Goal: Information Seeking & Learning: Understand process/instructions

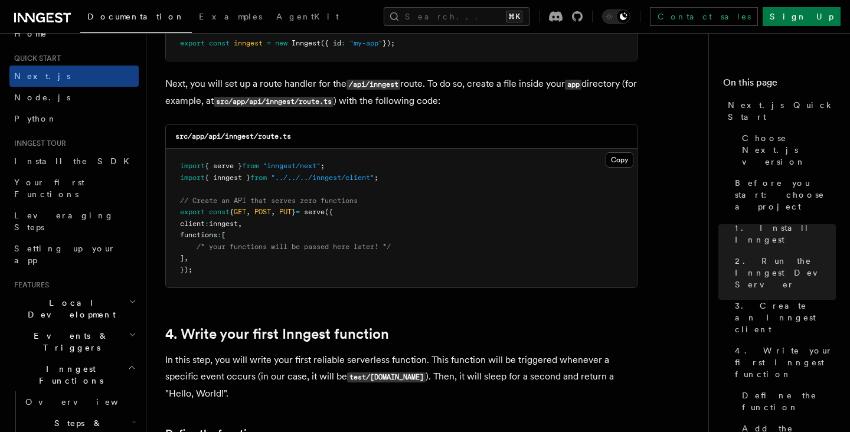
scroll to position [1637, 0]
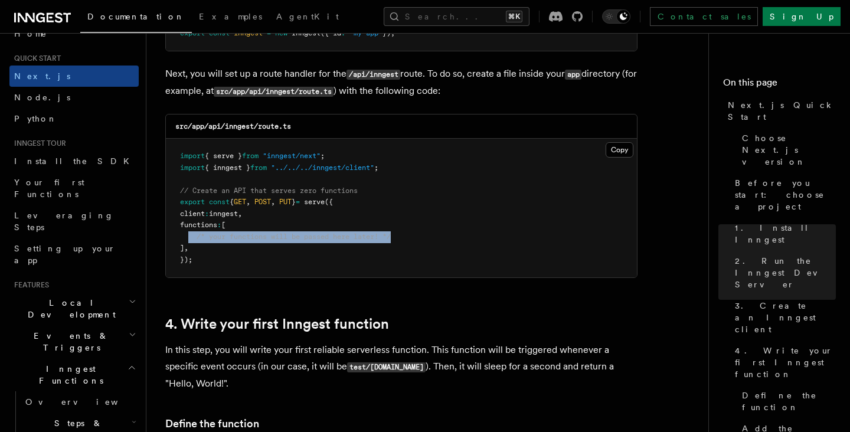
drag, startPoint x: 402, startPoint y: 236, endPoint x: 187, endPoint y: 235, distance: 214.8
click at [187, 235] on pre "import { serve } from "inngest/next" ; import { inngest } from "../../../innges…" at bounding box center [401, 208] width 471 height 139
click at [350, 214] on pre "import { serve } from "inngest/next" ; import { inngest } from "../../../innges…" at bounding box center [401, 208] width 471 height 139
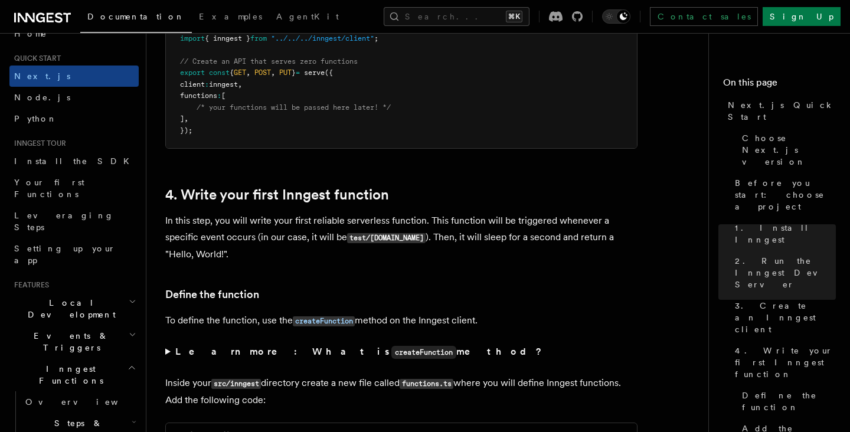
scroll to position [1779, 0]
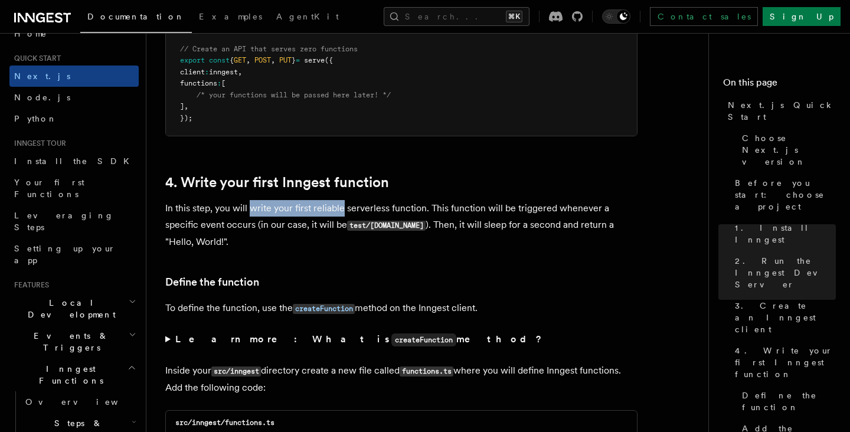
drag, startPoint x: 250, startPoint y: 212, endPoint x: 340, endPoint y: 212, distance: 90.3
click at [340, 212] on p "In this step, you will write your first reliable serverless function. This func…" at bounding box center [401, 225] width 472 height 50
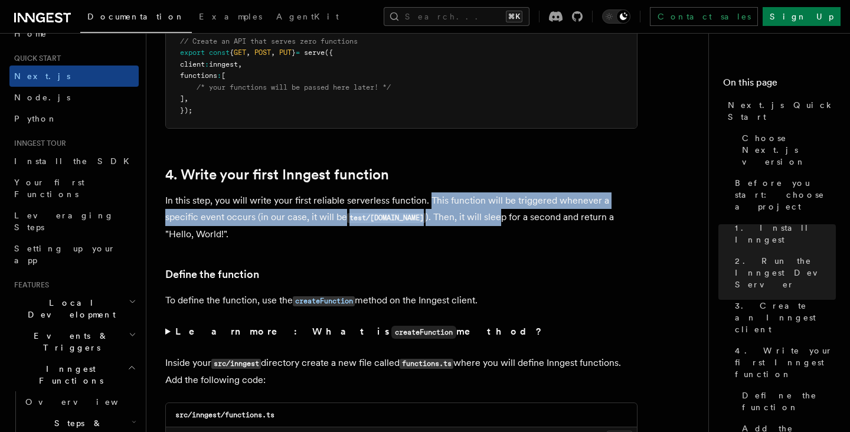
drag, startPoint x: 428, startPoint y: 203, endPoint x: 490, endPoint y: 214, distance: 62.9
click at [490, 214] on p "In this step, you will write your first reliable serverless function. This func…" at bounding box center [401, 217] width 472 height 50
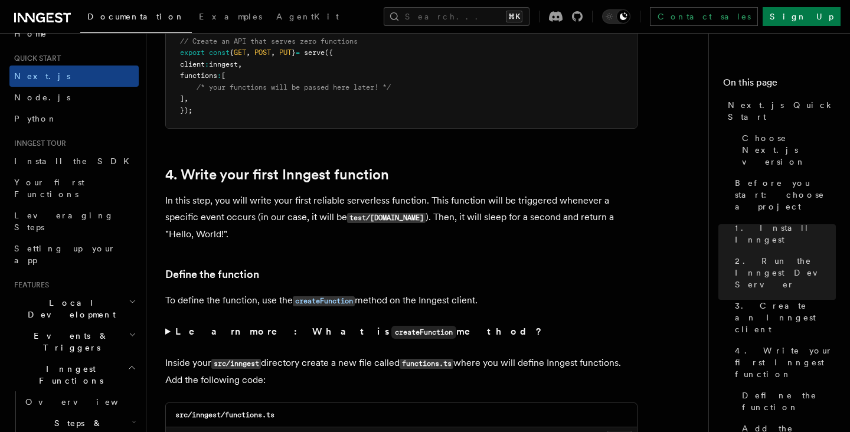
click at [432, 235] on p "In this step, you will write your first reliable serverless function. This func…" at bounding box center [401, 217] width 472 height 50
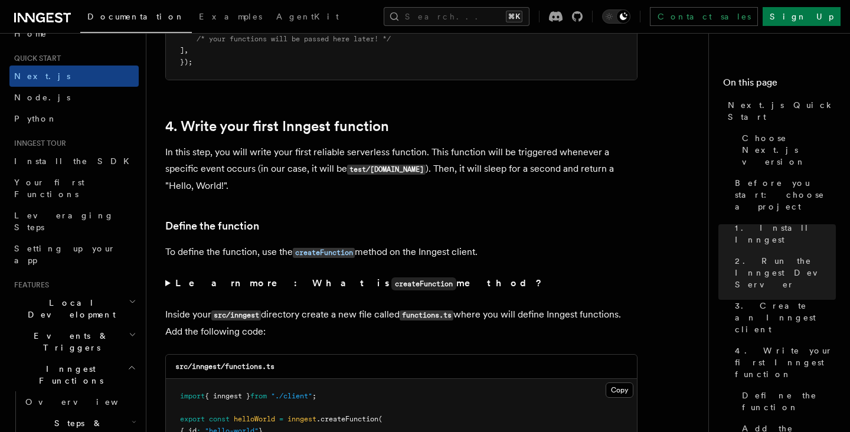
scroll to position [1855, 0]
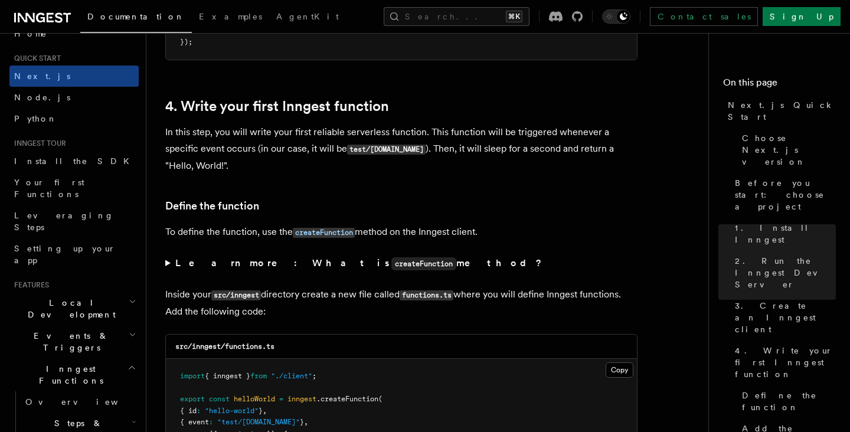
drag, startPoint x: 500, startPoint y: 236, endPoint x: 164, endPoint y: 232, distance: 335.7
click at [314, 199] on h3 "Define the function" at bounding box center [401, 206] width 472 height 17
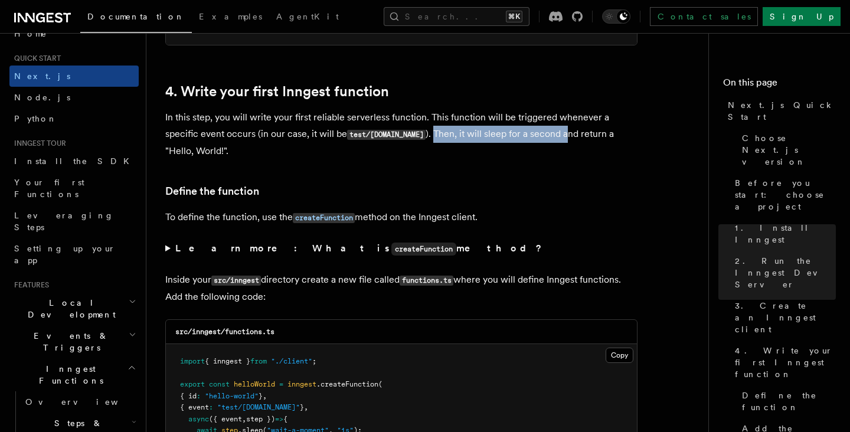
drag, startPoint x: 428, startPoint y: 137, endPoint x: 560, endPoint y: 142, distance: 132.9
click at [560, 142] on p "In this step, you will write your first reliable serverless function. This func…" at bounding box center [401, 134] width 472 height 50
drag, startPoint x: 426, startPoint y: 135, endPoint x: 560, endPoint y: 159, distance: 136.1
click at [560, 159] on p "In this step, you will write your first reliable serverless function. This func…" at bounding box center [401, 134] width 472 height 50
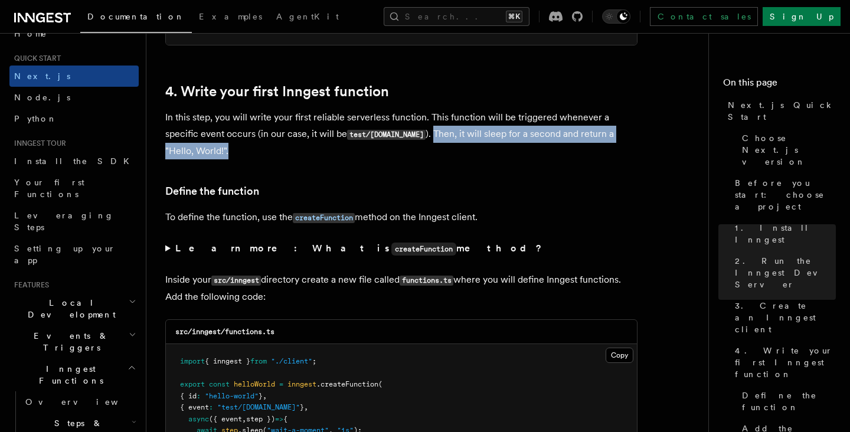
click at [560, 159] on p "In this step, you will write your first reliable serverless function. This func…" at bounding box center [401, 134] width 472 height 50
drag, startPoint x: 427, startPoint y: 138, endPoint x: 460, endPoint y: 155, distance: 37.7
click at [461, 155] on p "In this step, you will write your first reliable serverless function. This func…" at bounding box center [401, 134] width 472 height 50
click at [460, 155] on p "In this step, you will write your first reliable serverless function. This func…" at bounding box center [401, 134] width 472 height 50
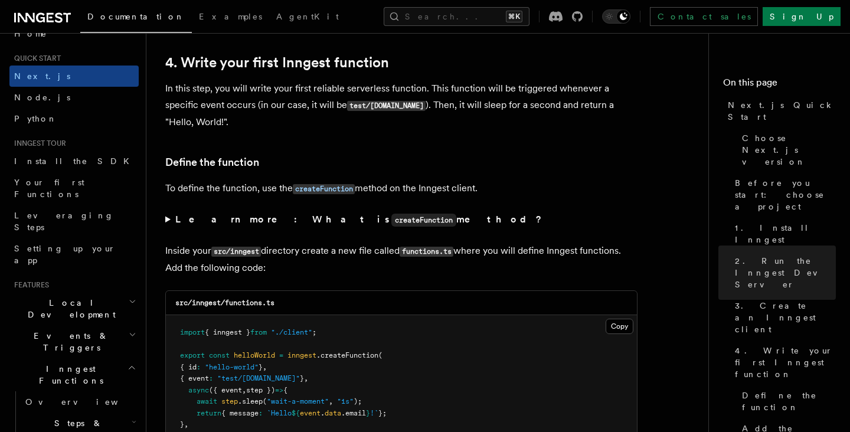
scroll to position [1913, 0]
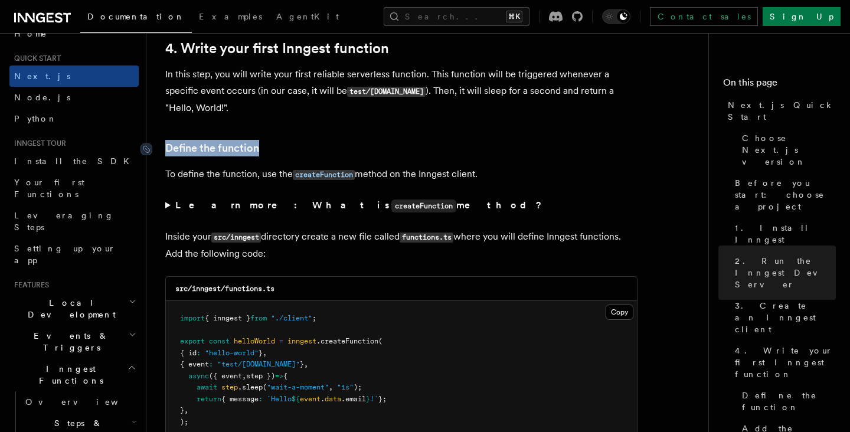
drag, startPoint x: 281, startPoint y: 147, endPoint x: 166, endPoint y: 150, distance: 115.1
click at [166, 150] on h3 "Define the function" at bounding box center [401, 148] width 472 height 17
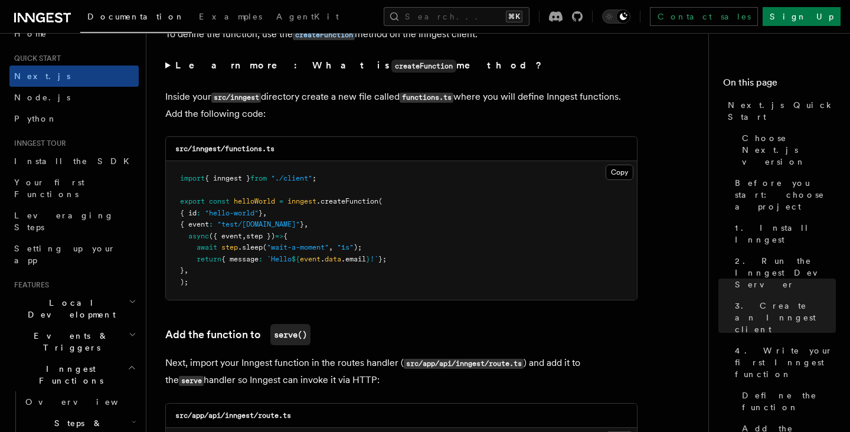
scroll to position [2054, 0]
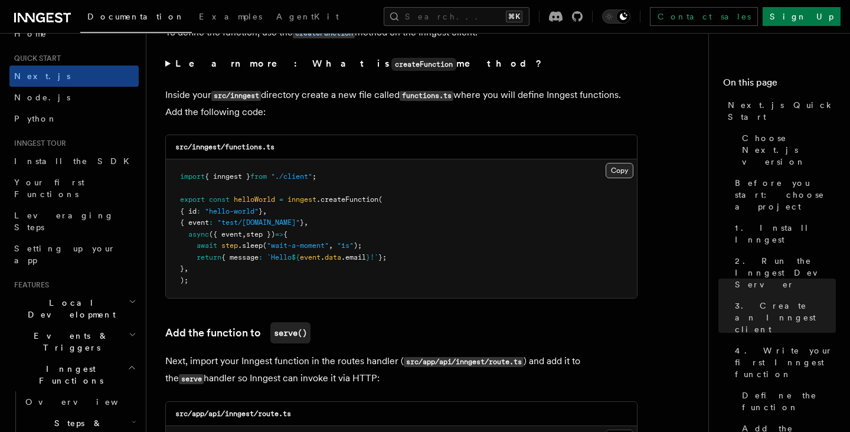
click at [617, 172] on button "Copy Copied" at bounding box center [619, 170] width 28 height 15
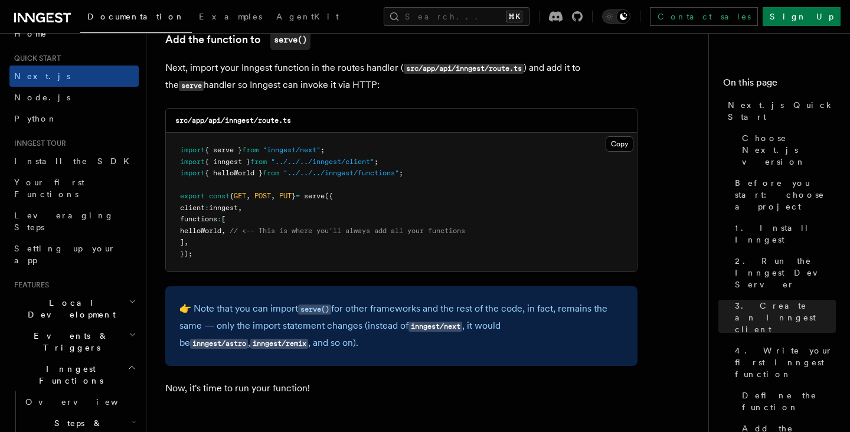
scroll to position [2342, 0]
